Goal: Check status

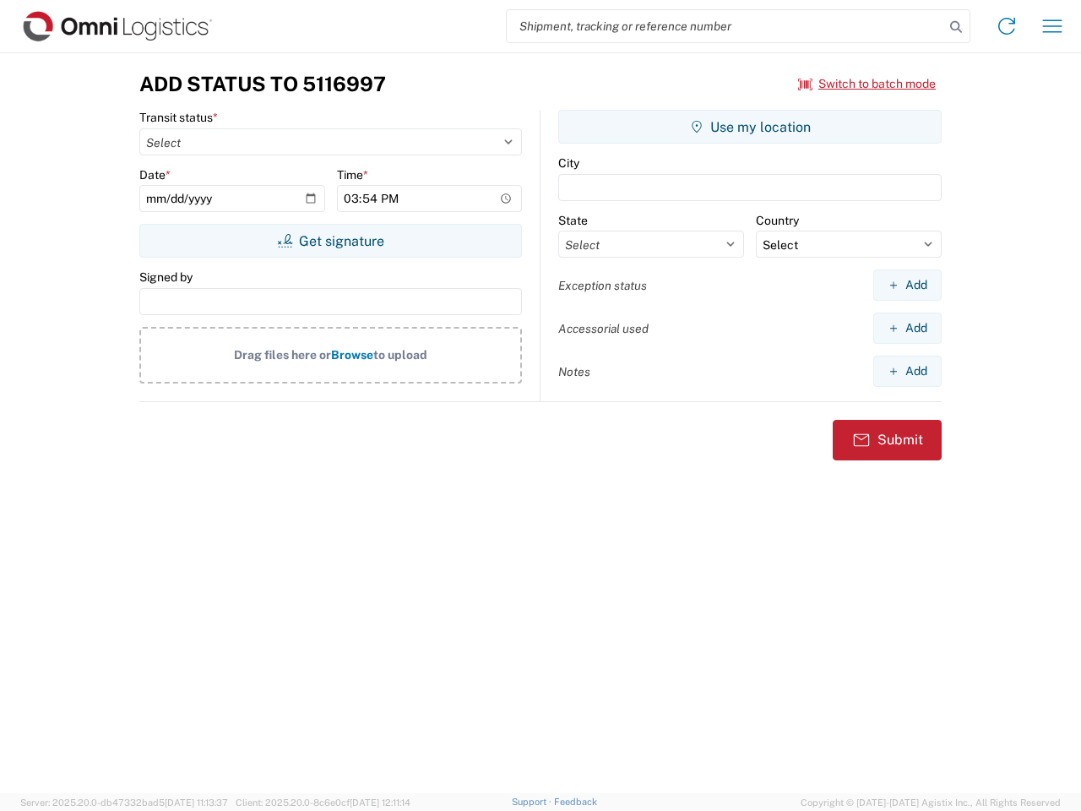
click at [726, 26] on input "search" at bounding box center [726, 26] width 438 height 32
click at [956, 27] on icon at bounding box center [957, 27] width 24 height 24
click at [1007, 26] on icon at bounding box center [1007, 26] width 27 height 27
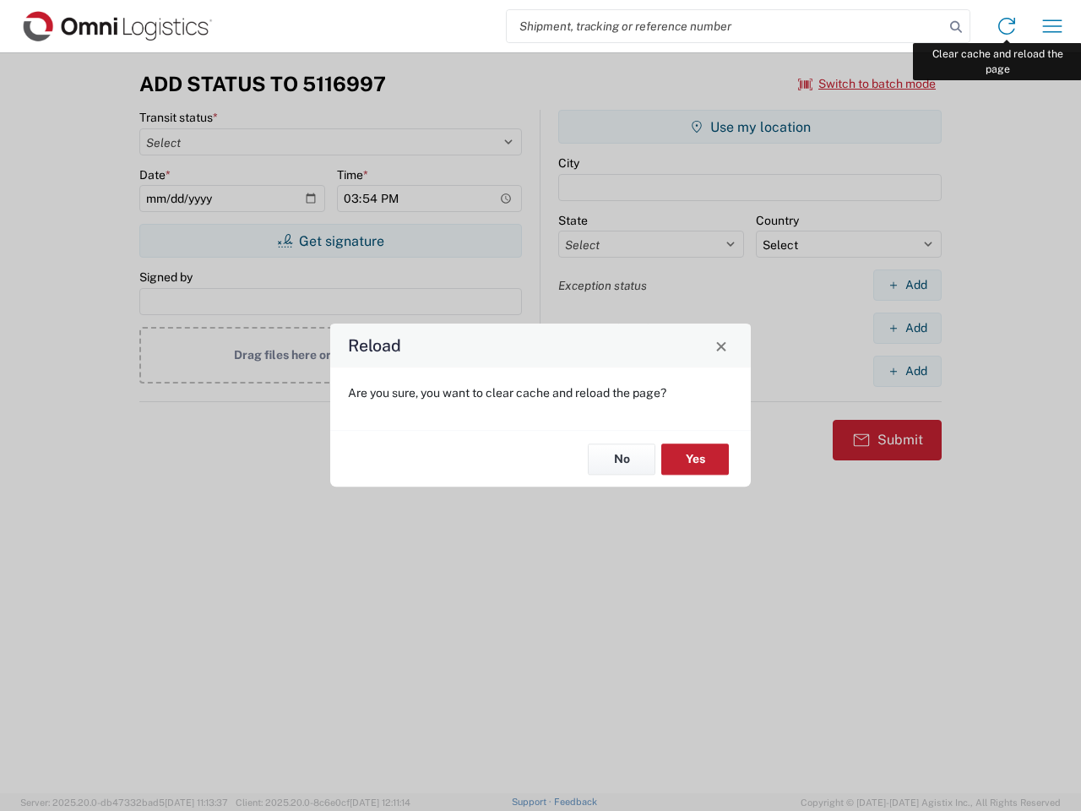
click at [1053, 26] on div "Reload Are you sure, you want to clear cache and reload the page? No Yes" at bounding box center [540, 405] width 1081 height 811
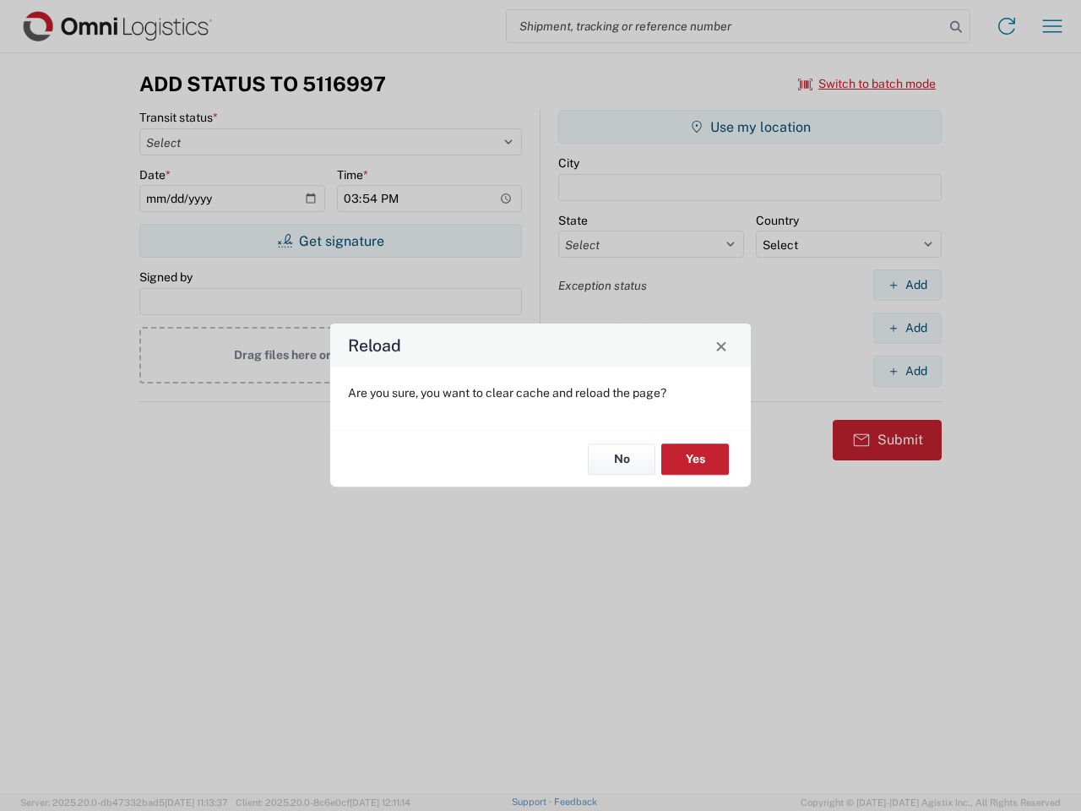
click at [868, 84] on div "Reload Are you sure, you want to clear cache and reload the page? No Yes" at bounding box center [540, 405] width 1081 height 811
click at [330, 241] on div "Reload Are you sure, you want to clear cache and reload the page? No Yes" at bounding box center [540, 405] width 1081 height 811
click at [750, 127] on div "Reload Are you sure, you want to clear cache and reload the page? No Yes" at bounding box center [540, 405] width 1081 height 811
click at [907, 285] on div "Reload Are you sure, you want to clear cache and reload the page? No Yes" at bounding box center [540, 405] width 1081 height 811
click at [907, 328] on div "Reload Are you sure, you want to clear cache and reload the page? No Yes" at bounding box center [540, 405] width 1081 height 811
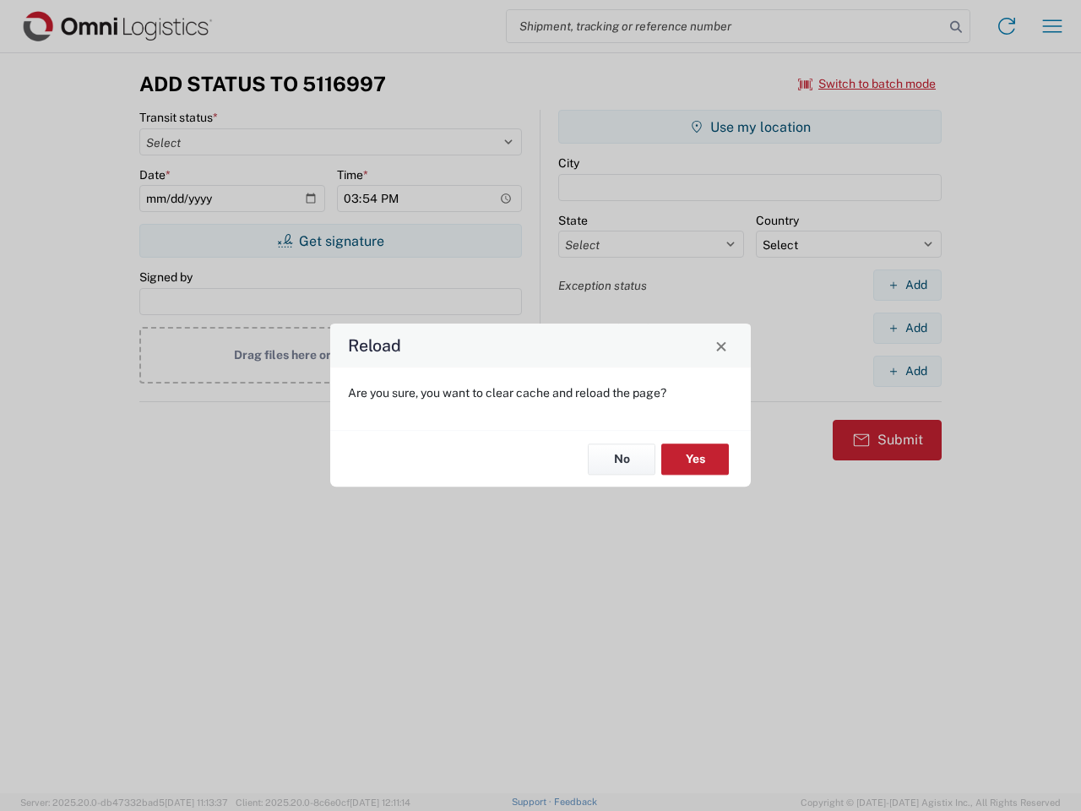
click at [907, 371] on div "Reload Are you sure, you want to clear cache and reload the page? No Yes" at bounding box center [540, 405] width 1081 height 811
